Goal: Information Seeking & Learning: Learn about a topic

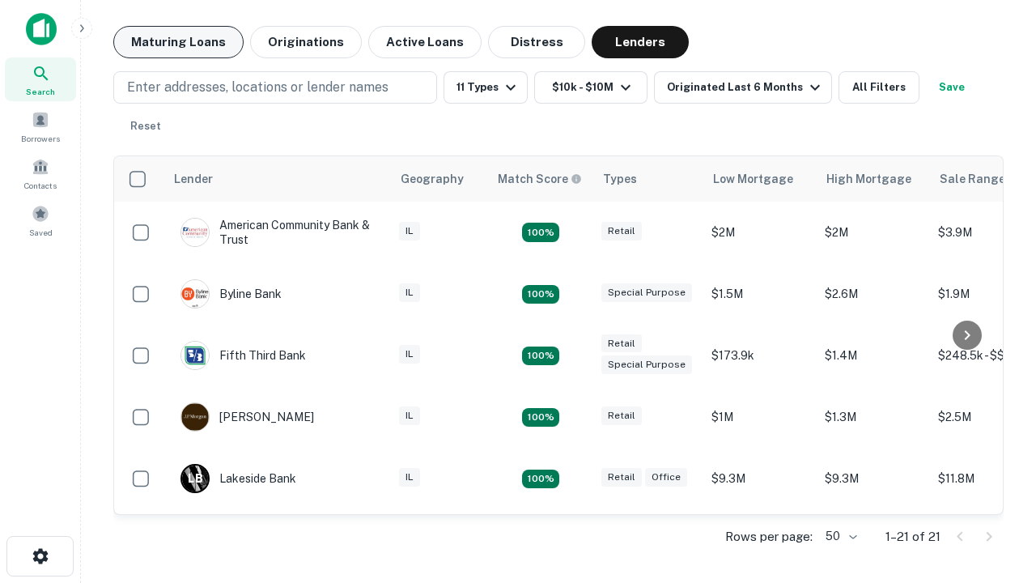
click at [178, 42] on button "Maturing Loans" at bounding box center [178, 42] width 130 height 32
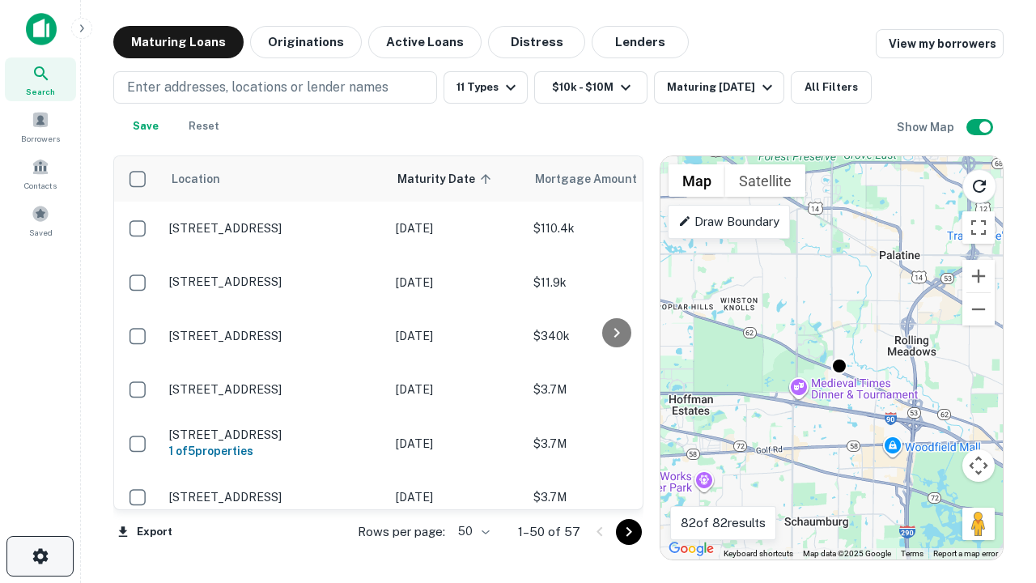
click at [40, 556] on icon "button" at bounding box center [40, 555] width 19 height 19
